Goal: Browse casually: Explore the website without a specific task or goal

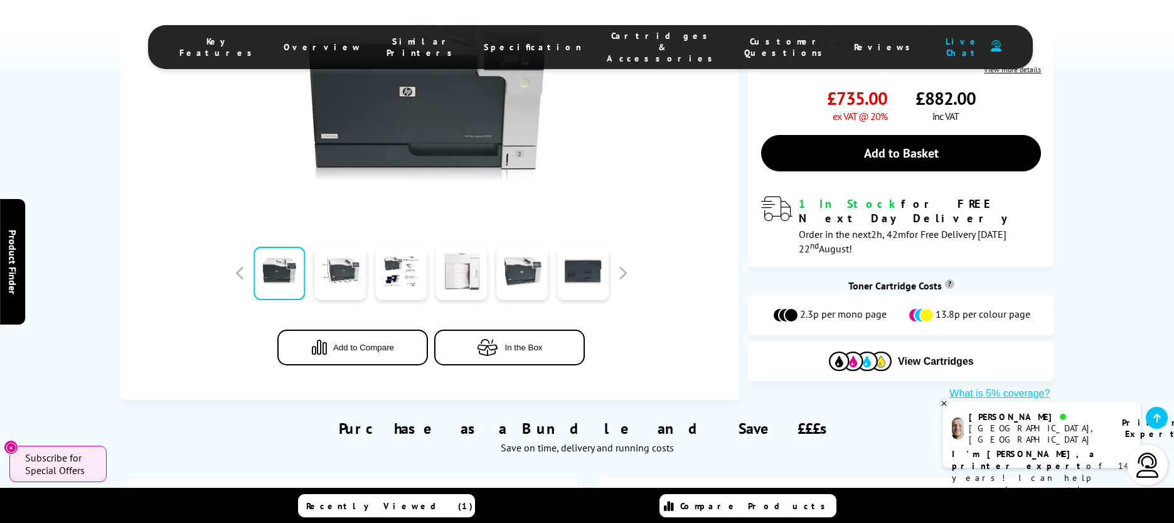
scroll to position [395, 0]
click at [350, 246] on link at bounding box center [339, 272] width 51 height 53
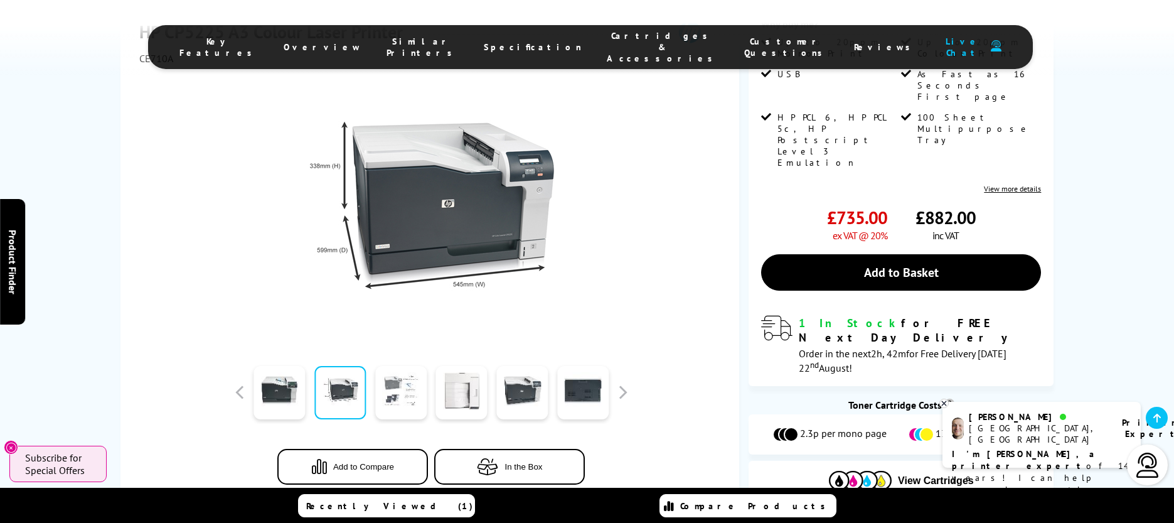
scroll to position [268, 0]
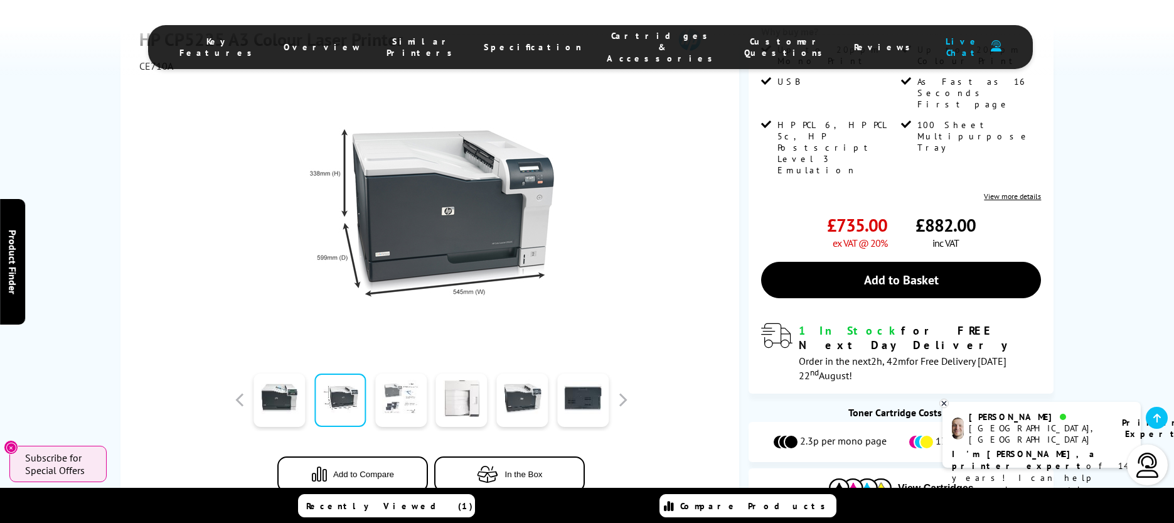
click at [401, 376] on link at bounding box center [400, 399] width 51 height 53
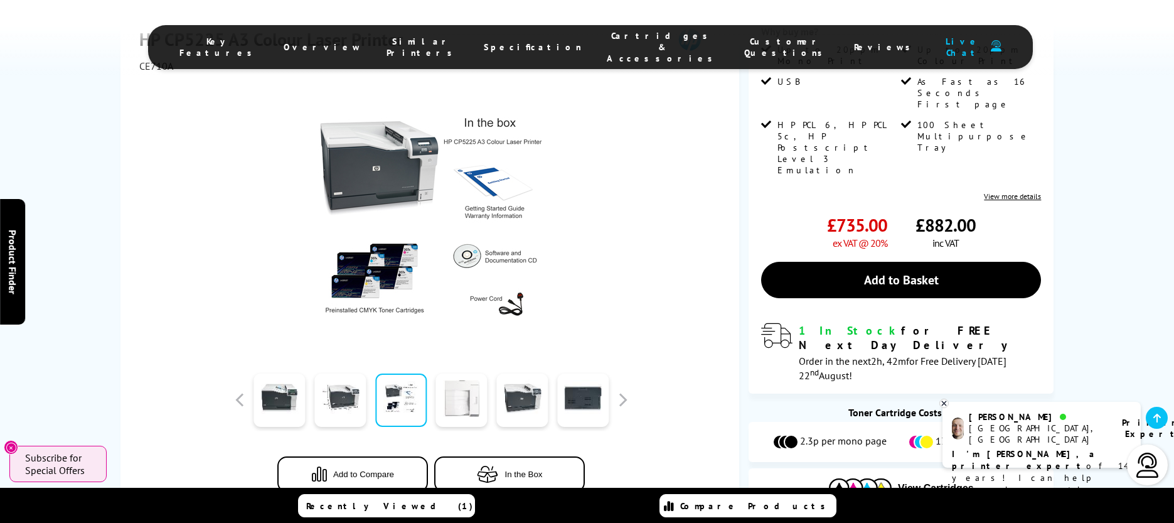
click at [466, 375] on link at bounding box center [461, 399] width 51 height 53
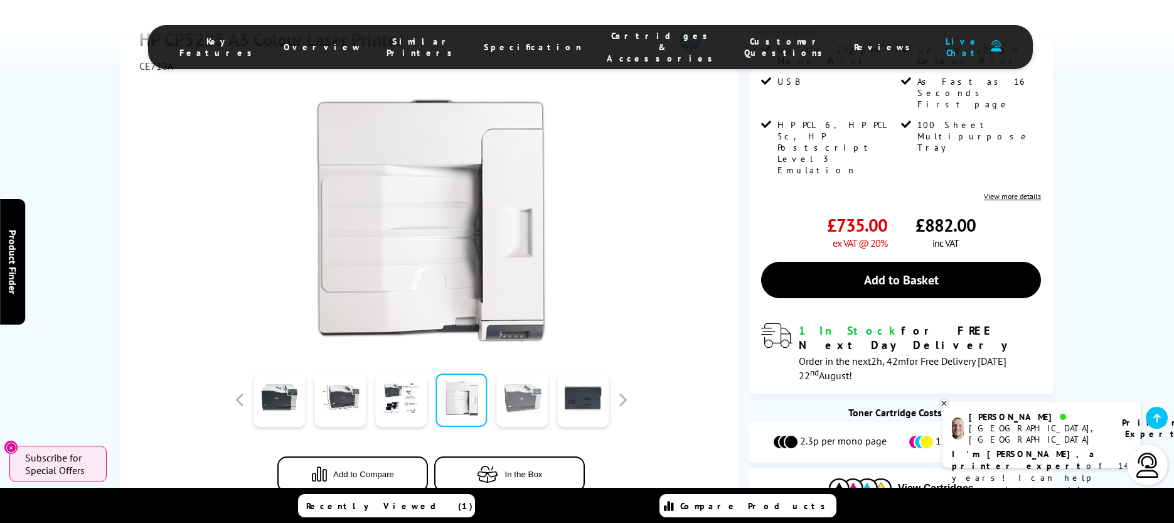
click at [520, 375] on link at bounding box center [521, 399] width 51 height 53
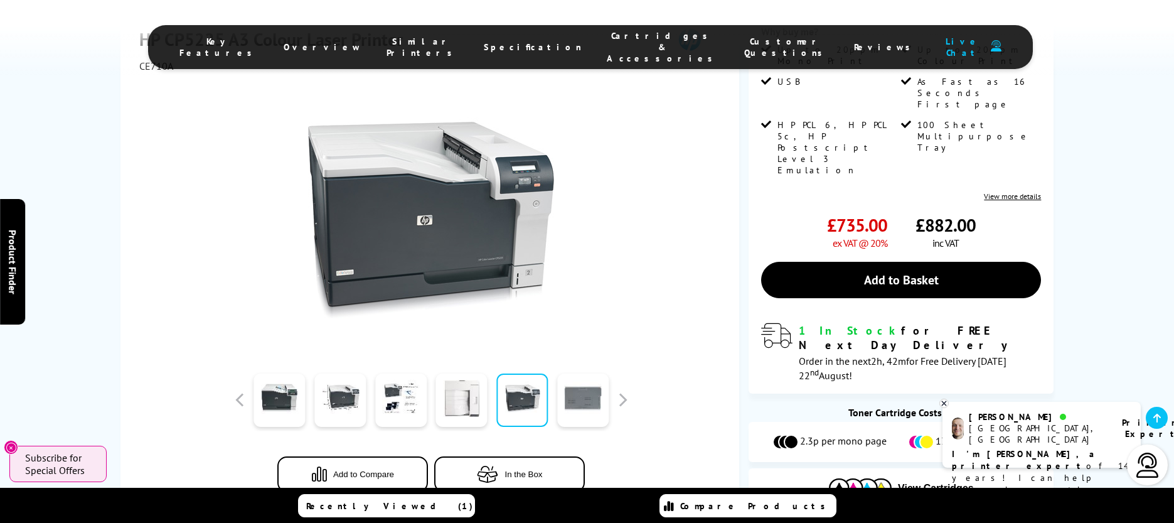
click at [582, 375] on link at bounding box center [582, 399] width 51 height 53
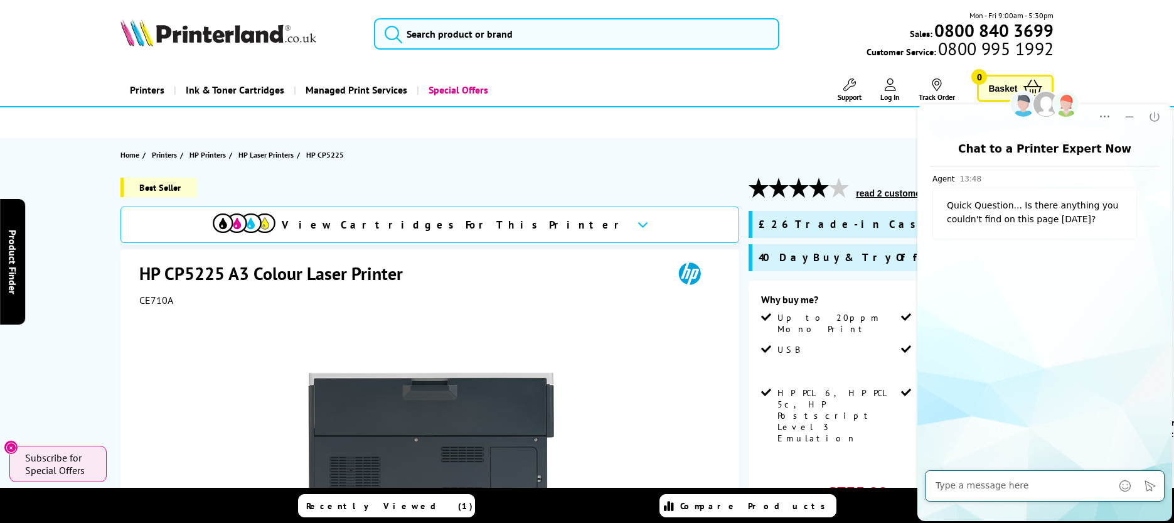
scroll to position [0, 0]
click at [1158, 118] on icon "Close" at bounding box center [1154, 116] width 9 height 9
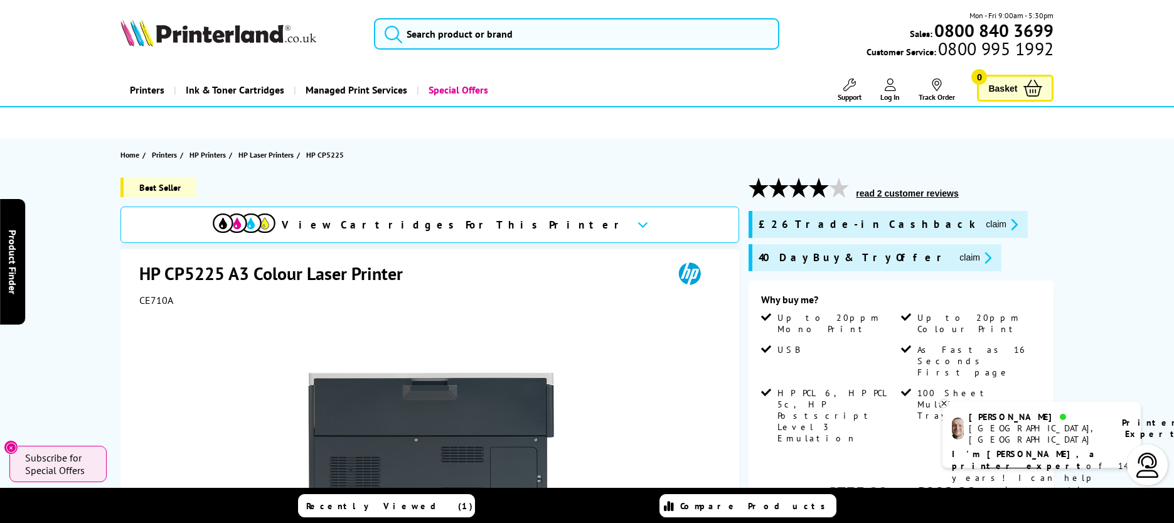
click at [946, 402] on icon at bounding box center [944, 402] width 8 height 9
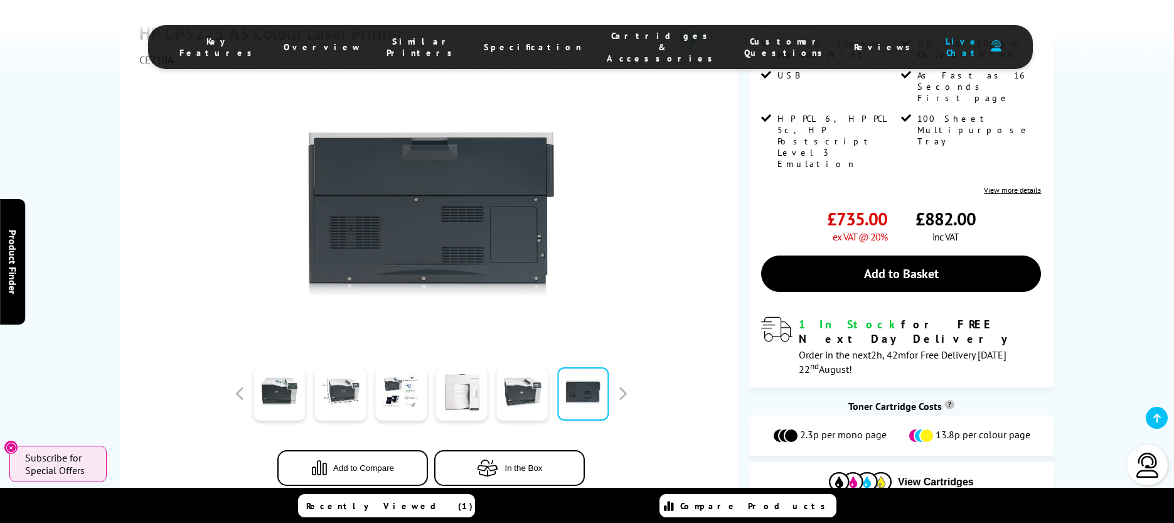
scroll to position [270, 0]
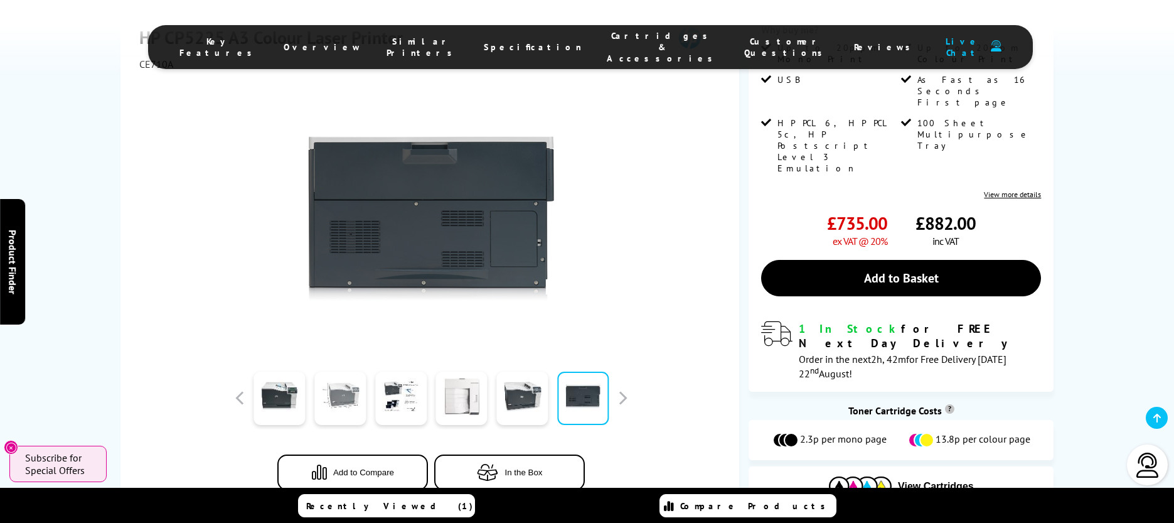
click at [338, 376] on link at bounding box center [339, 397] width 51 height 53
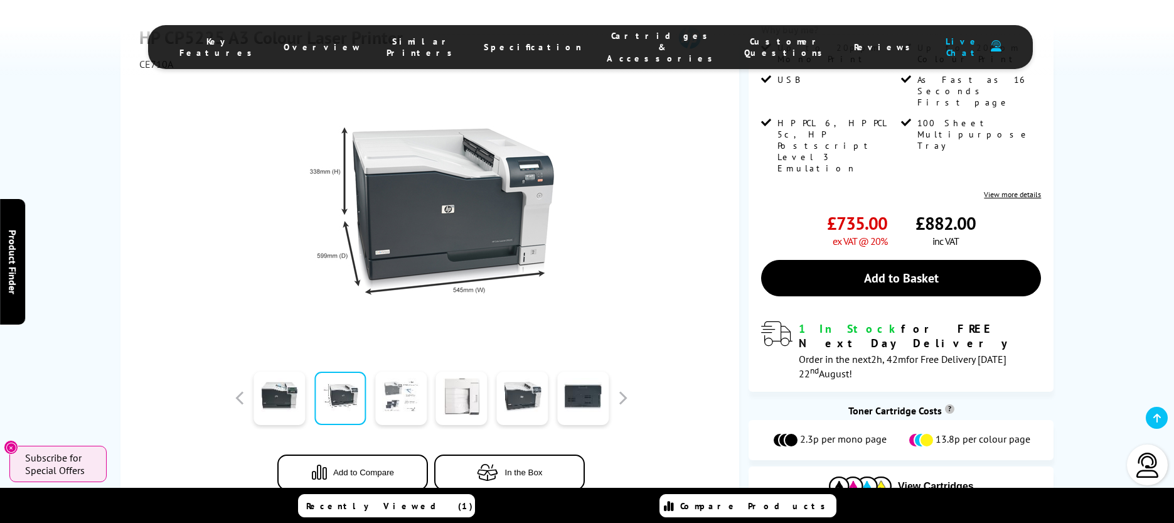
click at [415, 376] on link at bounding box center [400, 397] width 51 height 53
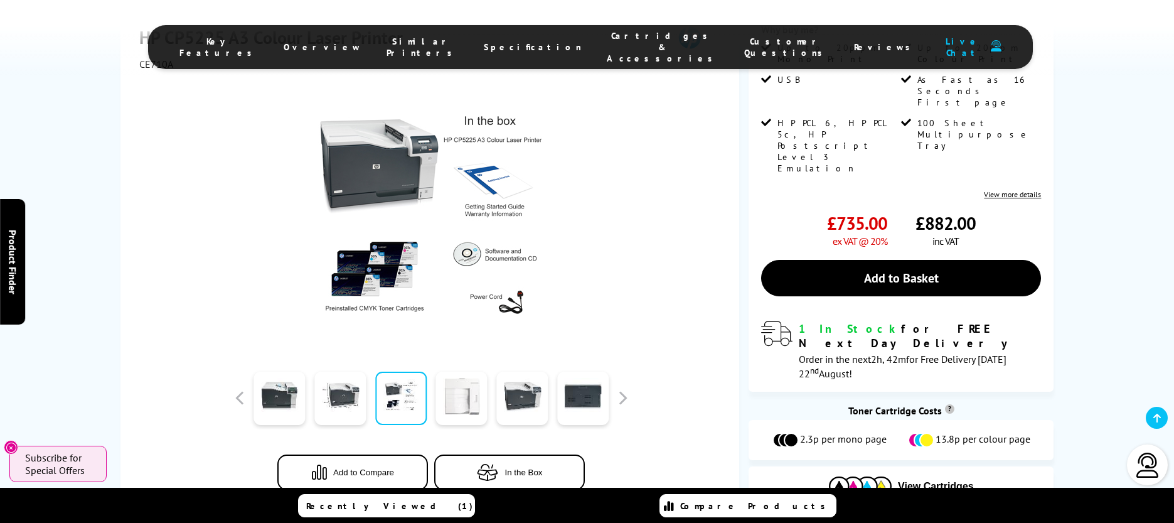
click at [471, 376] on link at bounding box center [461, 397] width 51 height 53
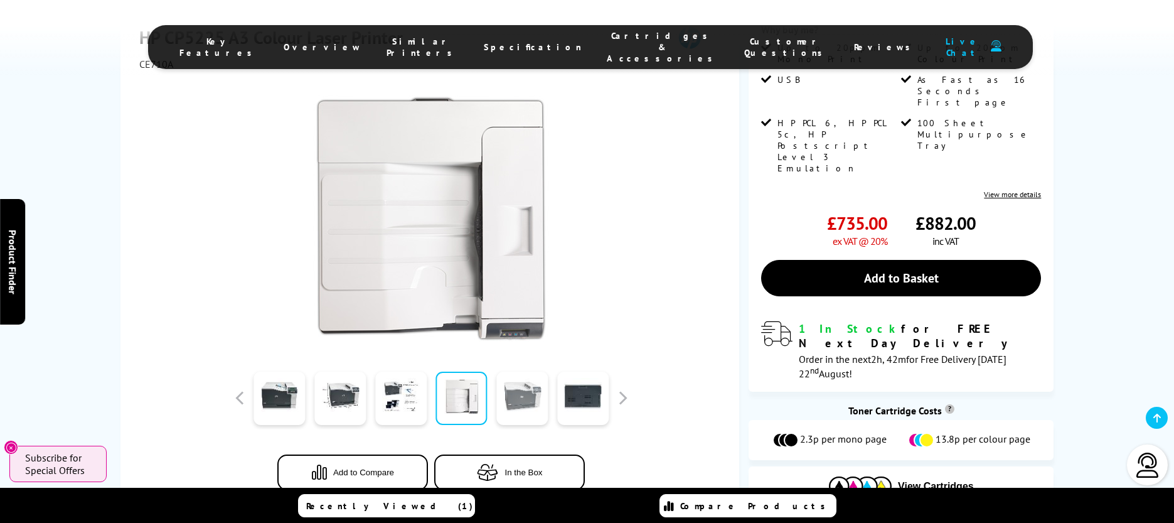
click at [539, 375] on link at bounding box center [521, 397] width 51 height 53
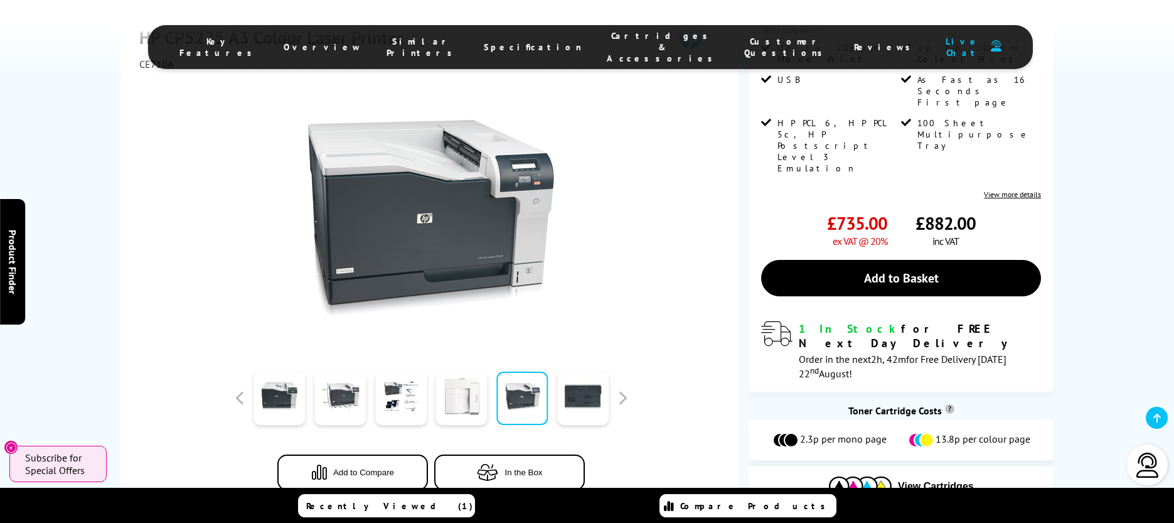
click at [444, 373] on link at bounding box center [461, 397] width 51 height 53
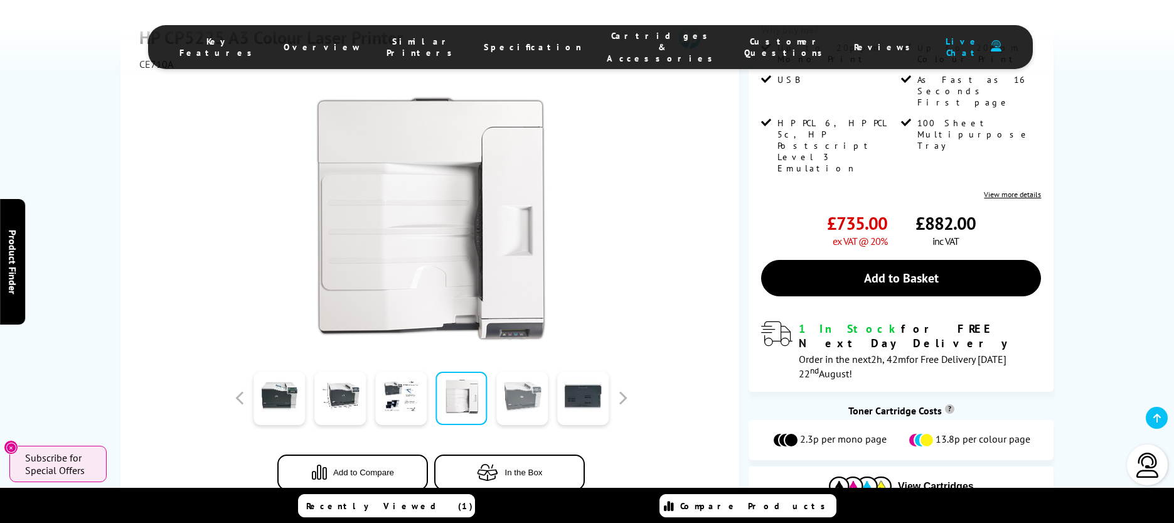
click at [515, 371] on link at bounding box center [521, 397] width 51 height 53
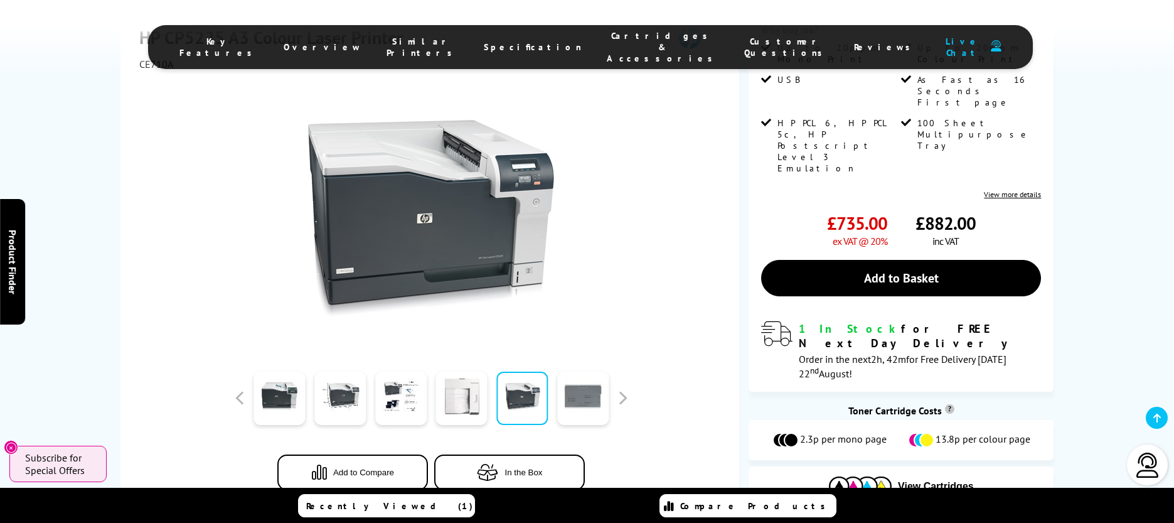
click at [572, 371] on link at bounding box center [582, 397] width 51 height 53
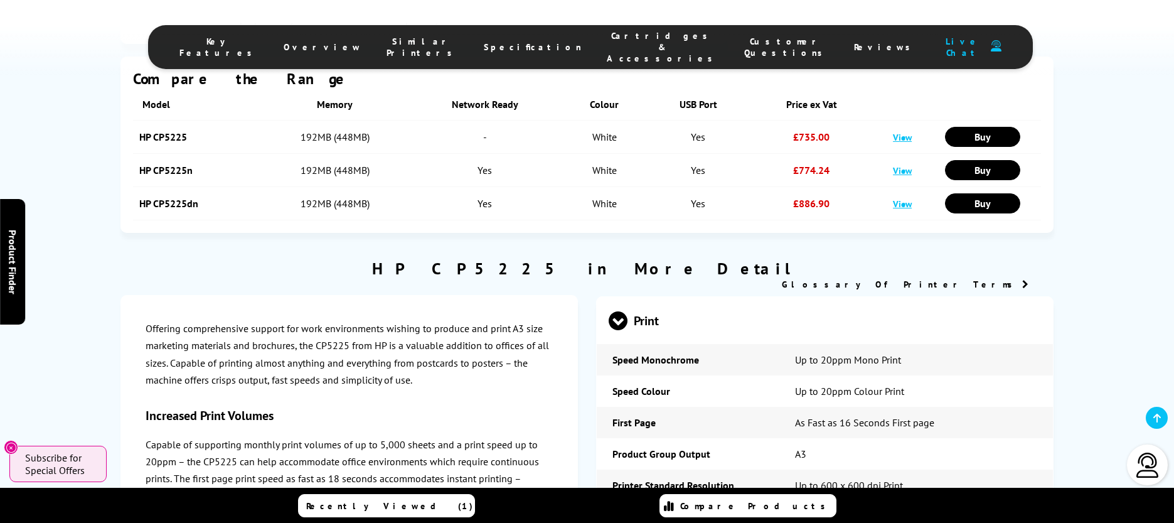
scroll to position [1597, 0]
